Goal: Transaction & Acquisition: Download file/media

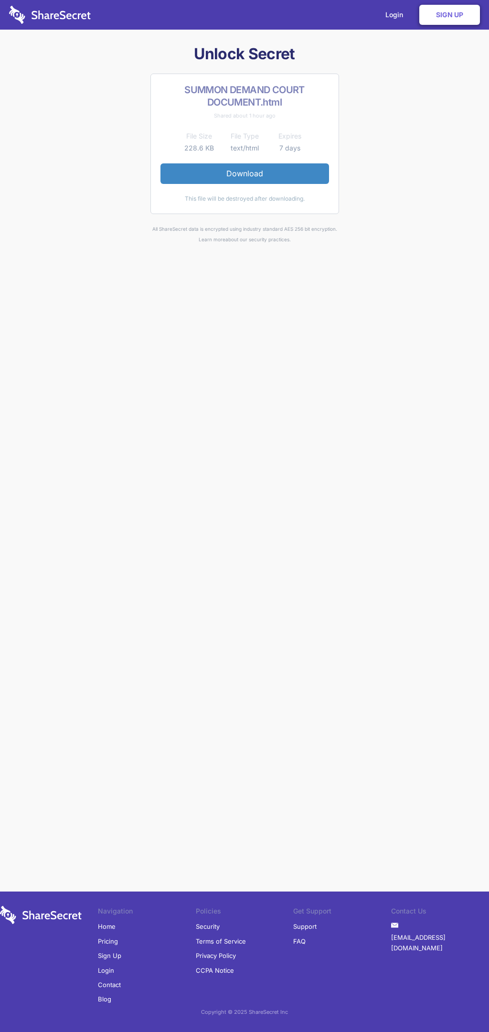
click at [245, 173] on link "Download" at bounding box center [245, 173] width 169 height 20
